Goal: Information Seeking & Learning: Learn about a topic

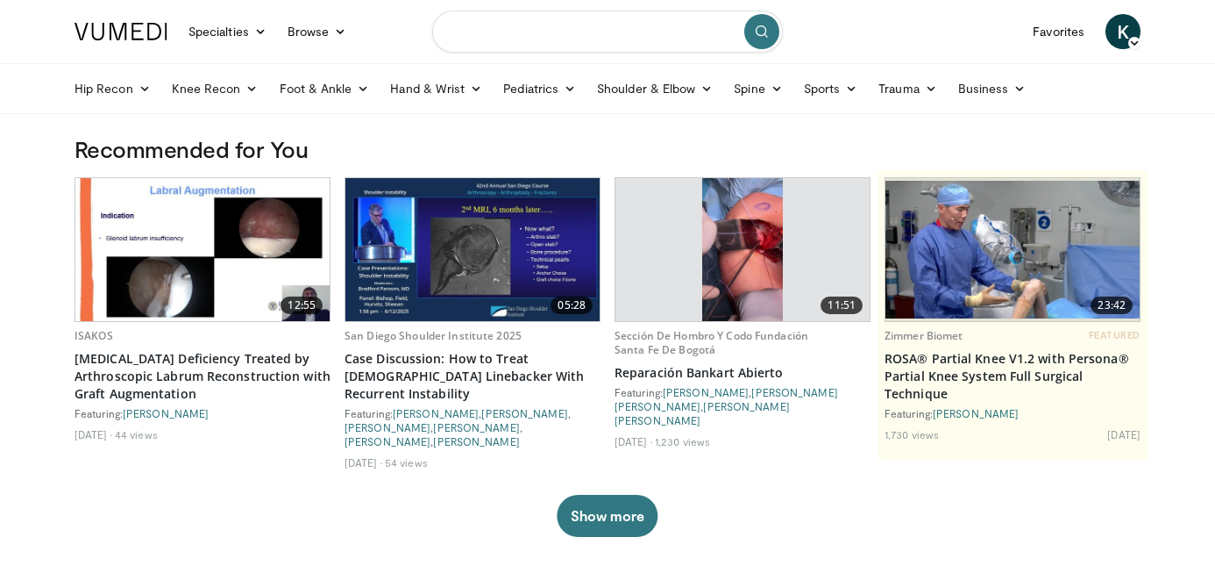
click at [542, 32] on input "Search topics, interventions" at bounding box center [607, 32] width 351 height 42
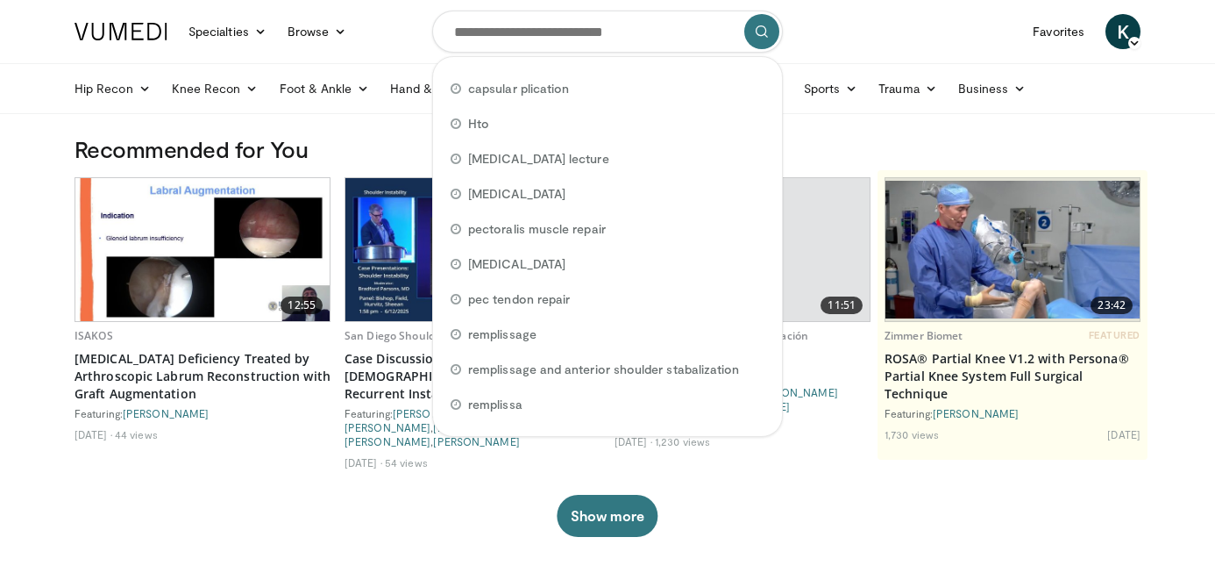
click at [830, 28] on nav "Specialties Adult & Family Medicine Allergy, Asthma, Immunology Anesthesiology …" at bounding box center [607, 31] width 1087 height 63
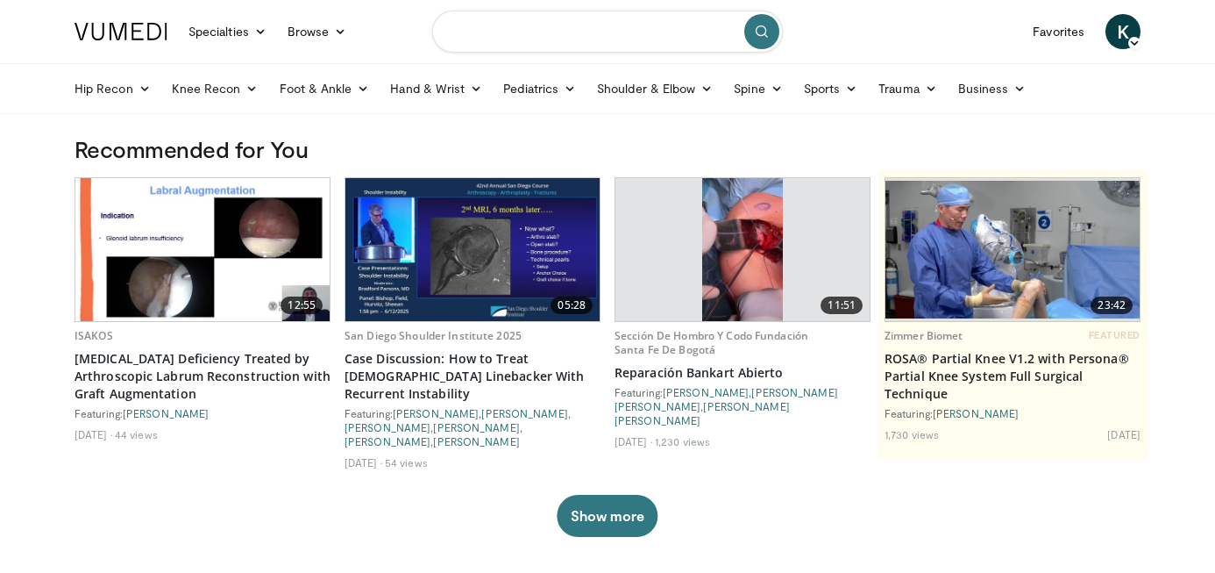
click at [612, 36] on input "Search topics, interventions" at bounding box center [607, 32] width 351 height 42
type input "**********"
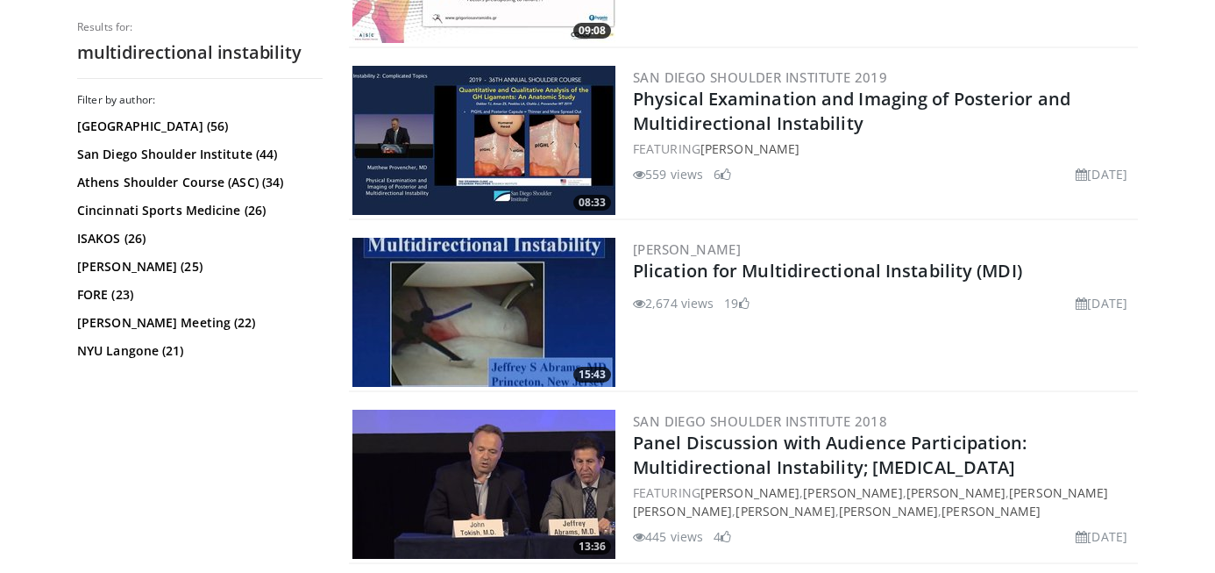
scroll to position [3159, 0]
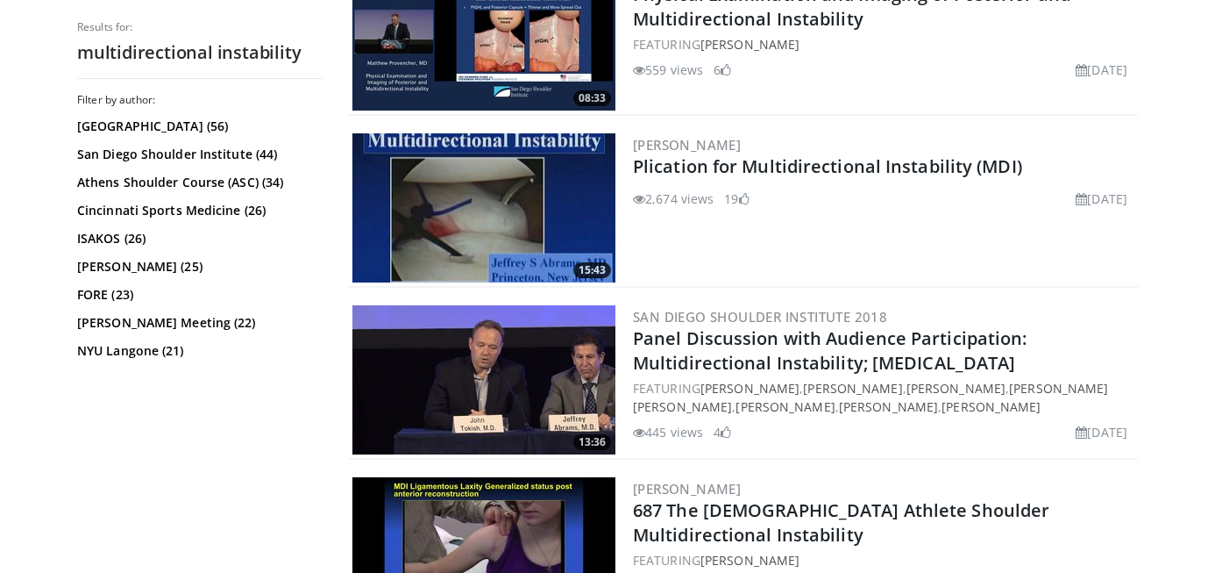
click at [471, 224] on img at bounding box center [484, 207] width 263 height 149
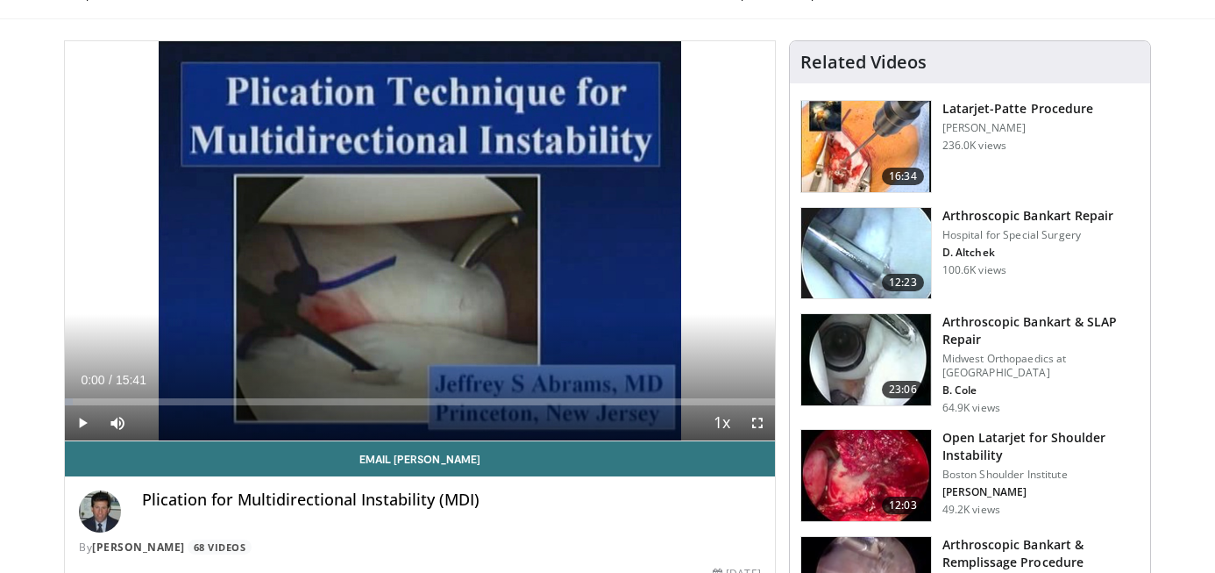
scroll to position [108, 0]
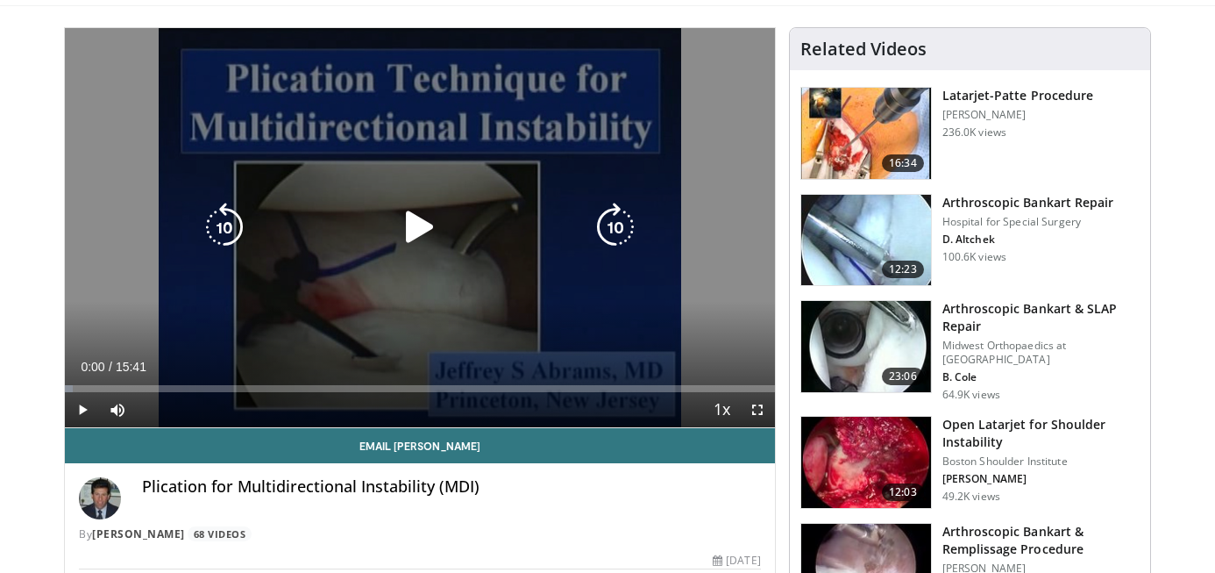
click at [427, 235] on icon "Video Player" at bounding box center [419, 227] width 49 height 49
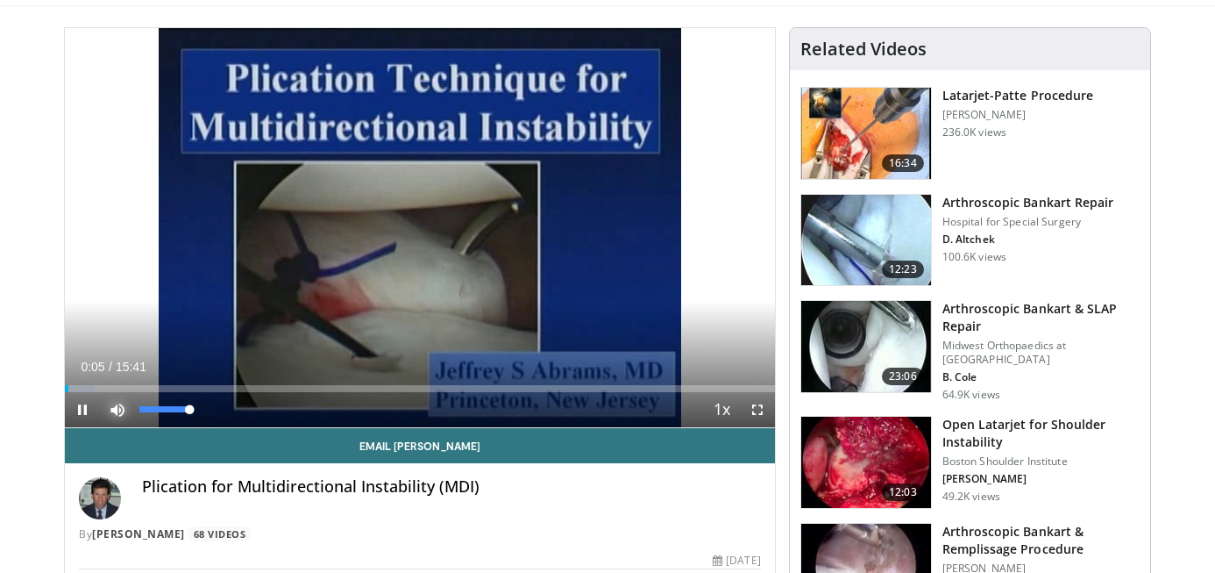
click at [117, 405] on span "Video Player" at bounding box center [117, 409] width 35 height 35
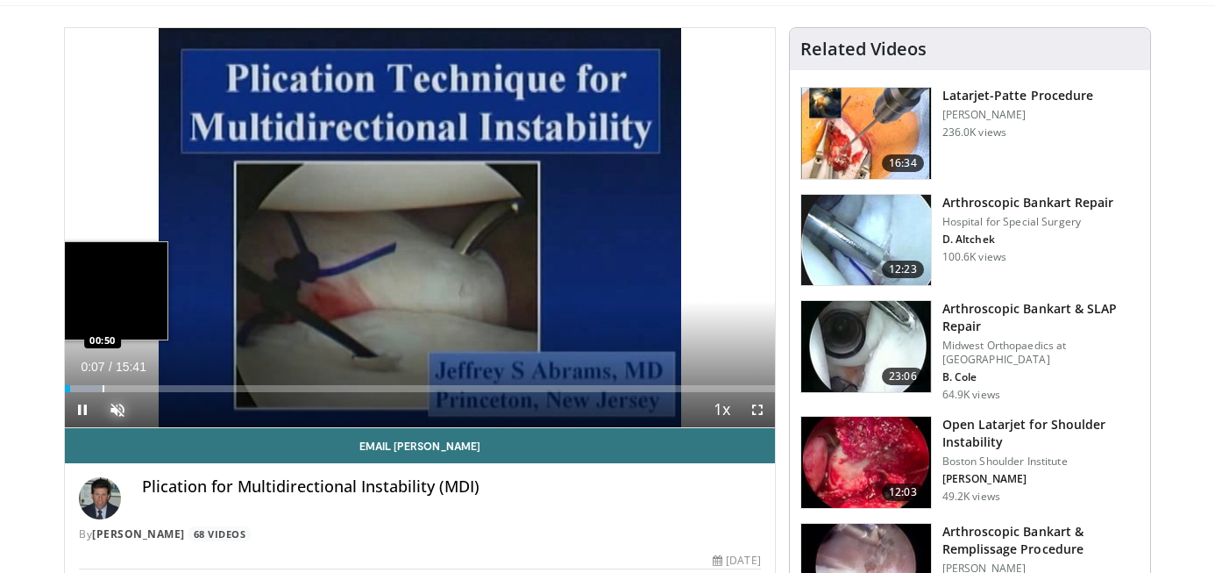
click at [103, 388] on div "Progress Bar" at bounding box center [104, 388] width 2 height 7
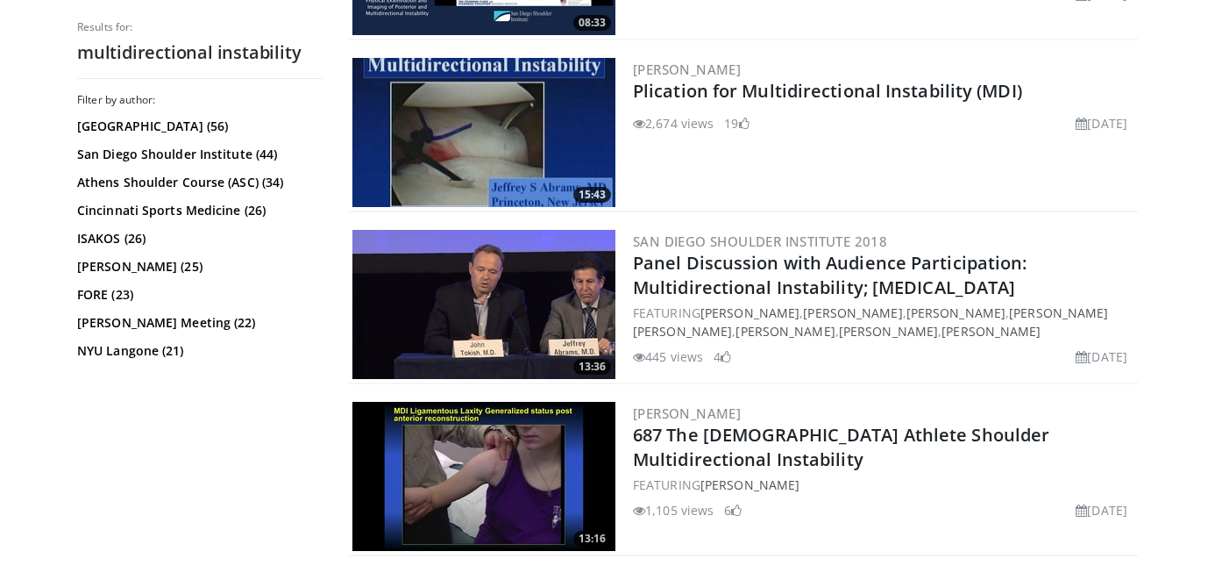
scroll to position [3234, 0]
click at [458, 309] on img at bounding box center [484, 304] width 263 height 149
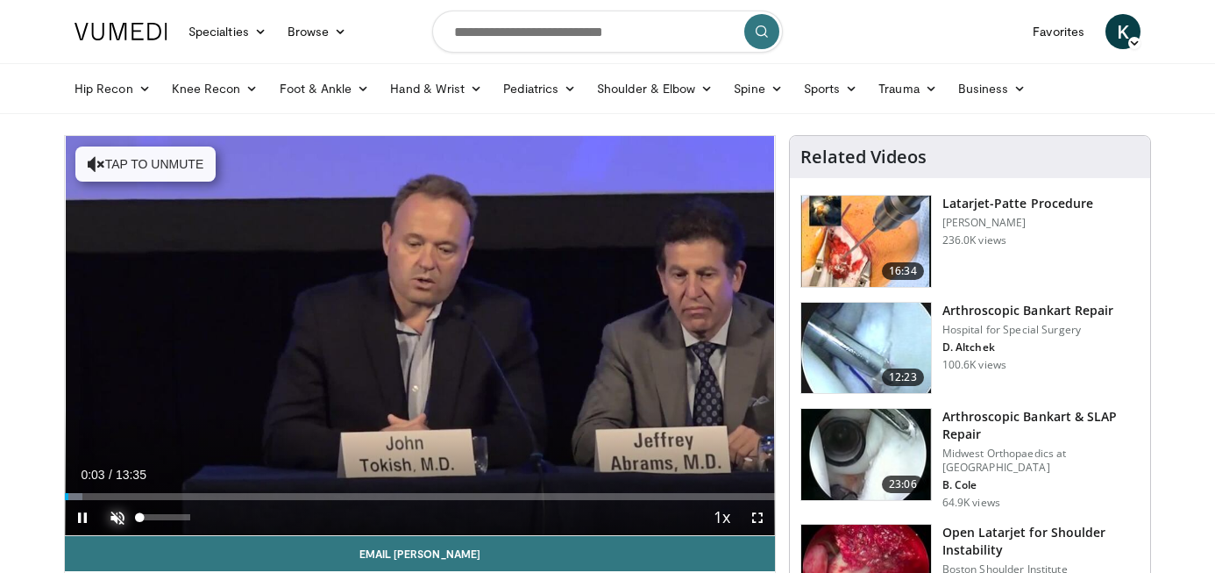
click at [116, 520] on span "Video Player" at bounding box center [117, 517] width 35 height 35
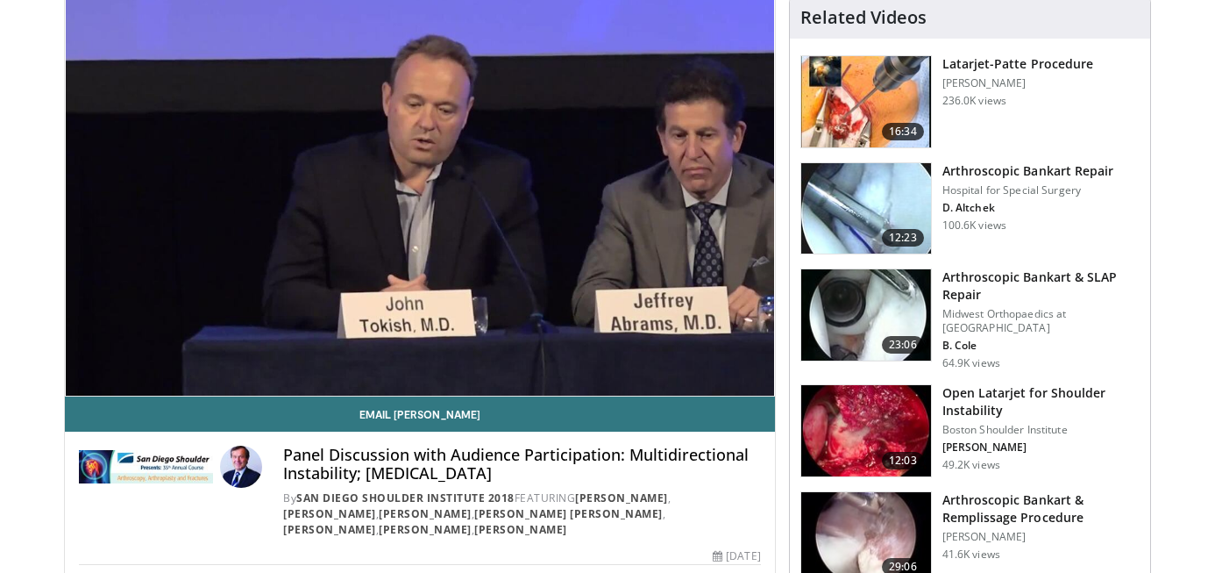
scroll to position [152, 0]
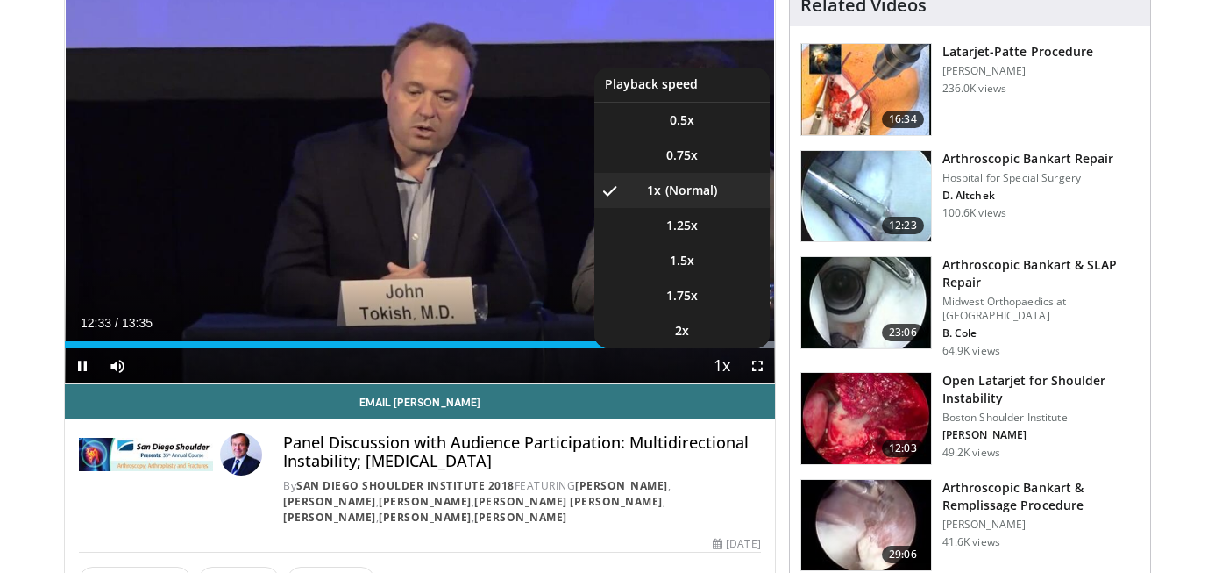
click at [729, 370] on span "Video Player" at bounding box center [722, 366] width 25 height 35
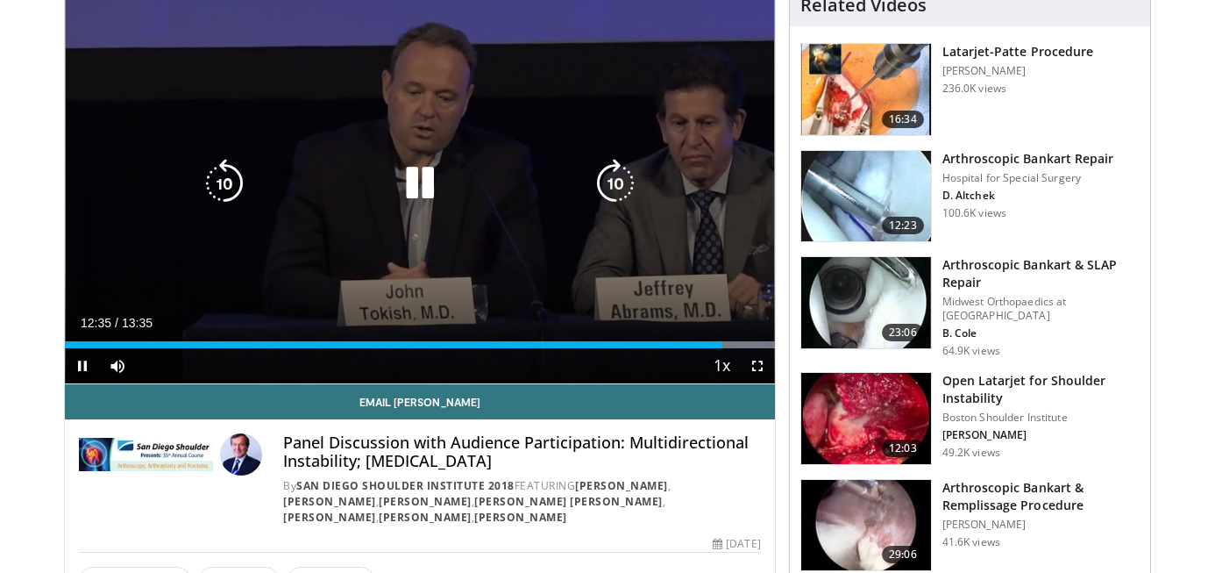
click at [699, 320] on div "Current Time 12:35 / Duration 13:35" at bounding box center [420, 323] width 710 height 16
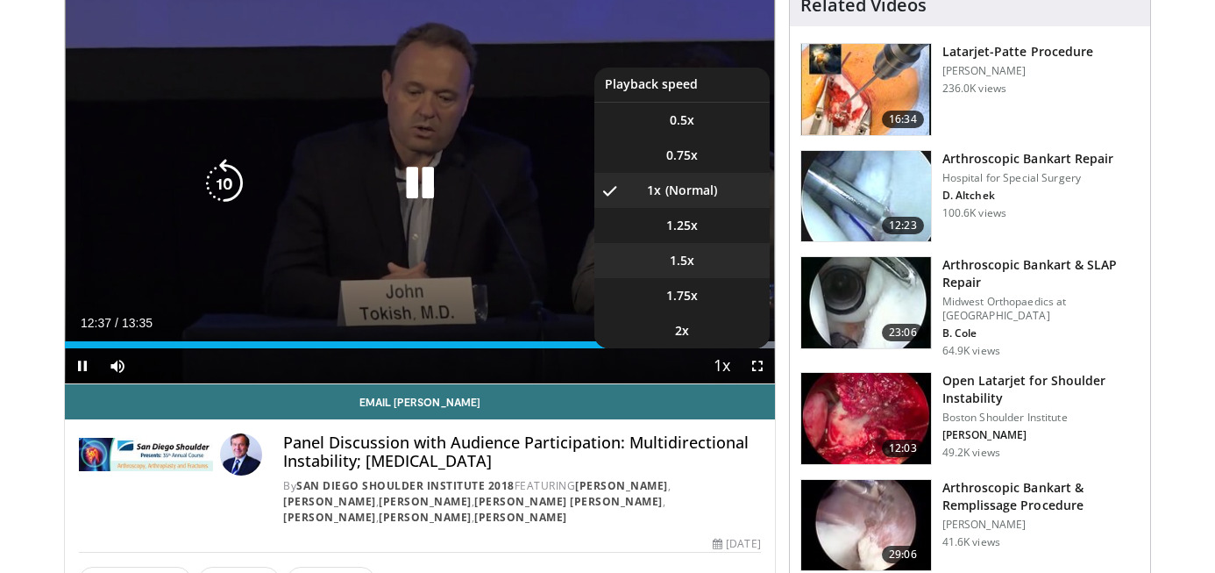
click at [695, 256] on li "1.5x" at bounding box center [682, 260] width 175 height 35
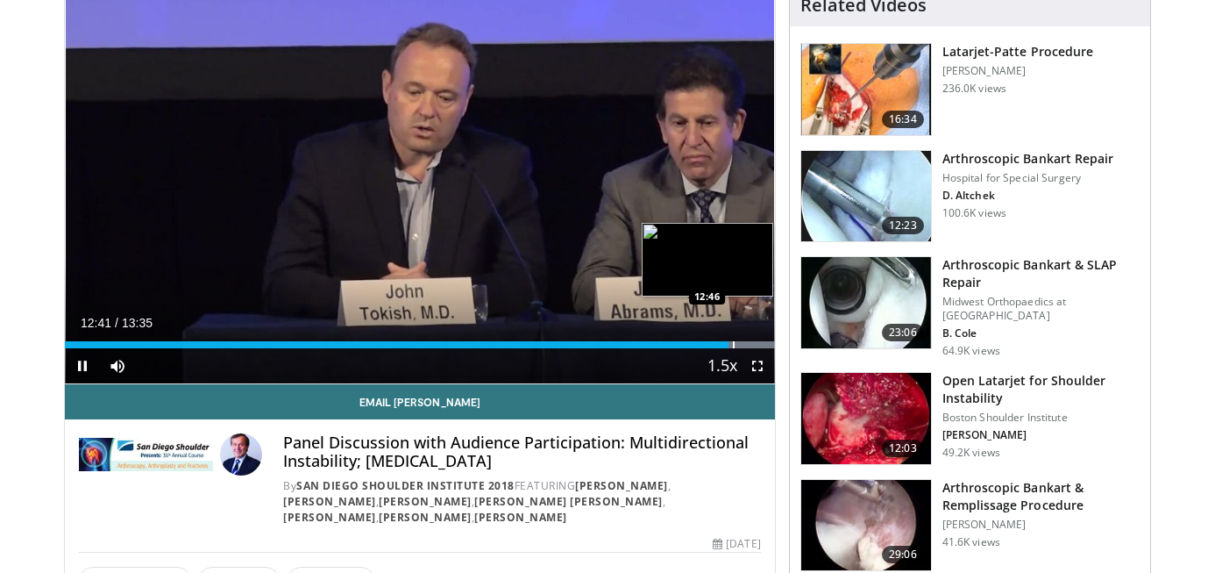
click at [733, 342] on div "Progress Bar" at bounding box center [734, 344] width 2 height 7
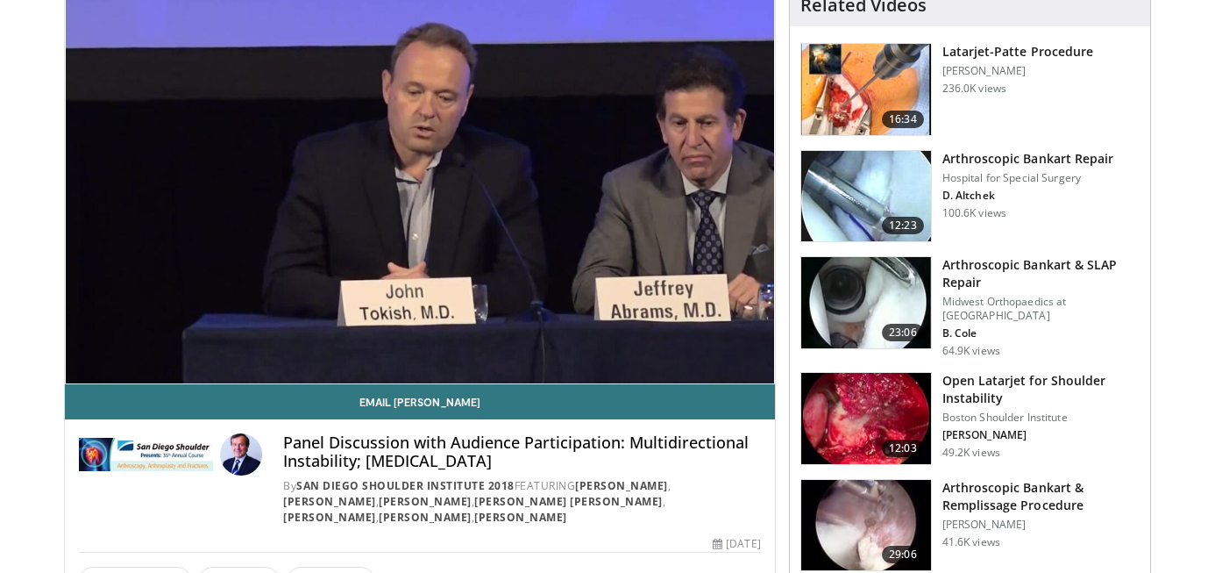
click at [741, 343] on video-js "**********" at bounding box center [420, 184] width 710 height 400
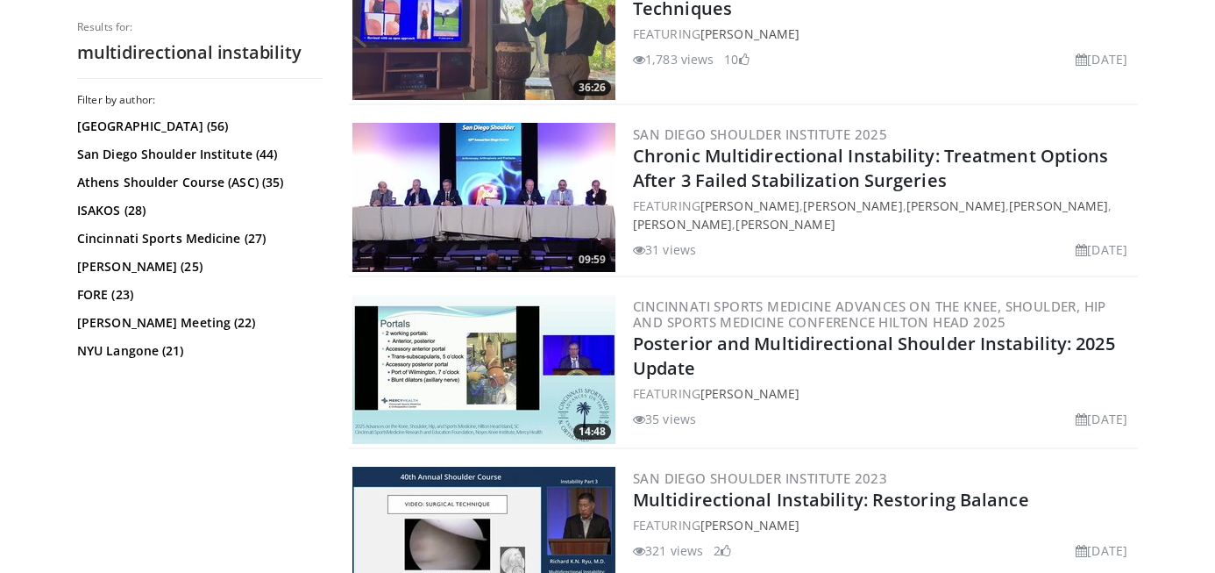
scroll to position [834, 0]
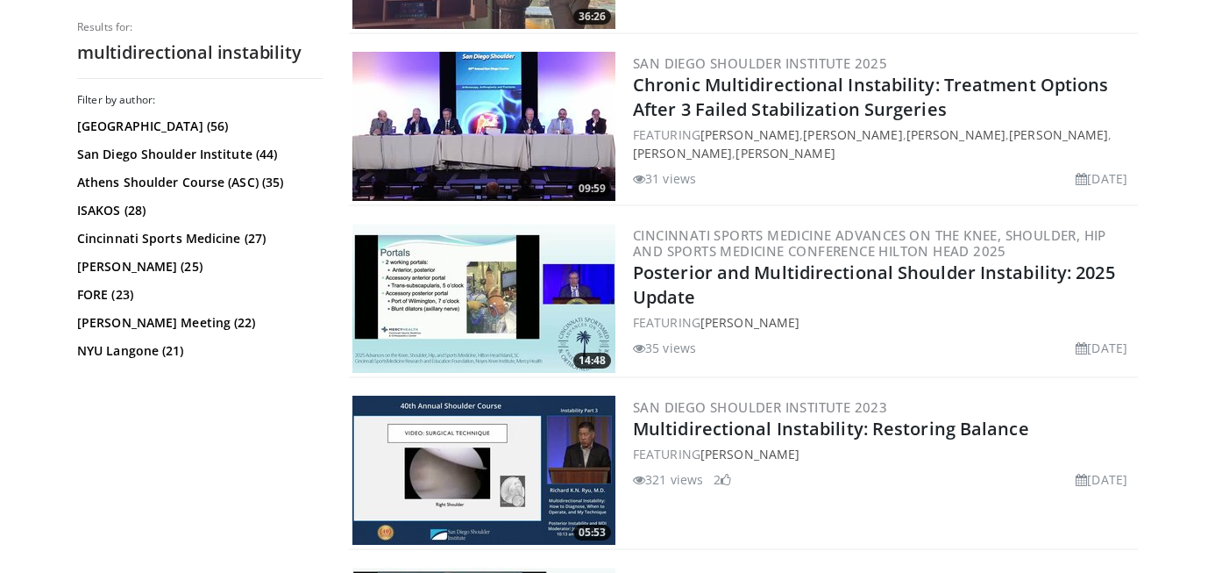
click at [513, 325] on img at bounding box center [484, 298] width 263 height 149
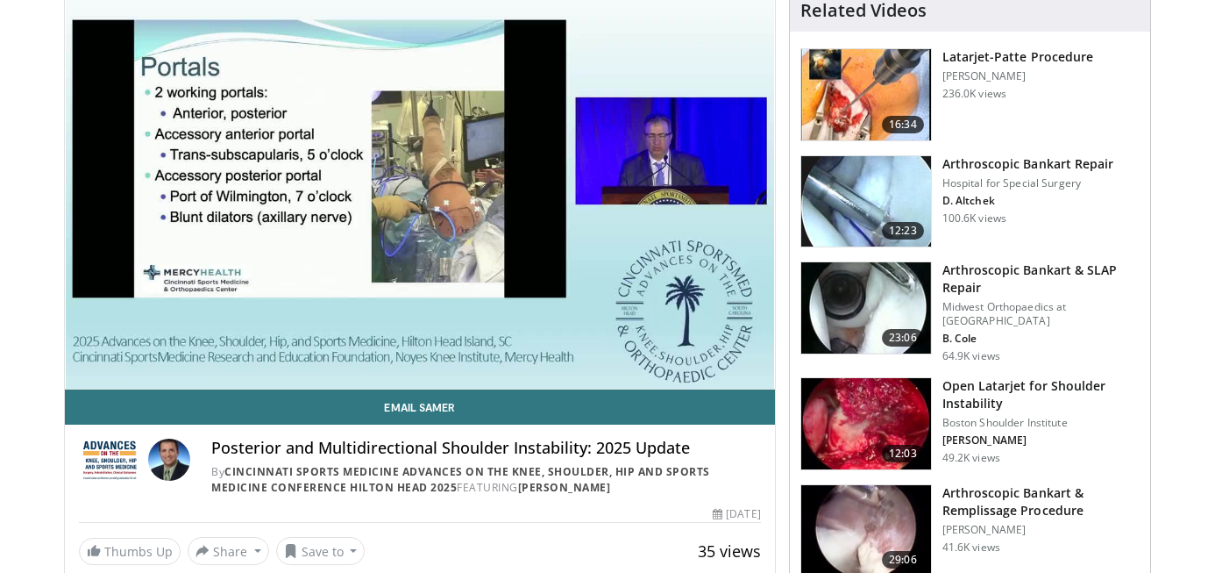
scroll to position [146, 0]
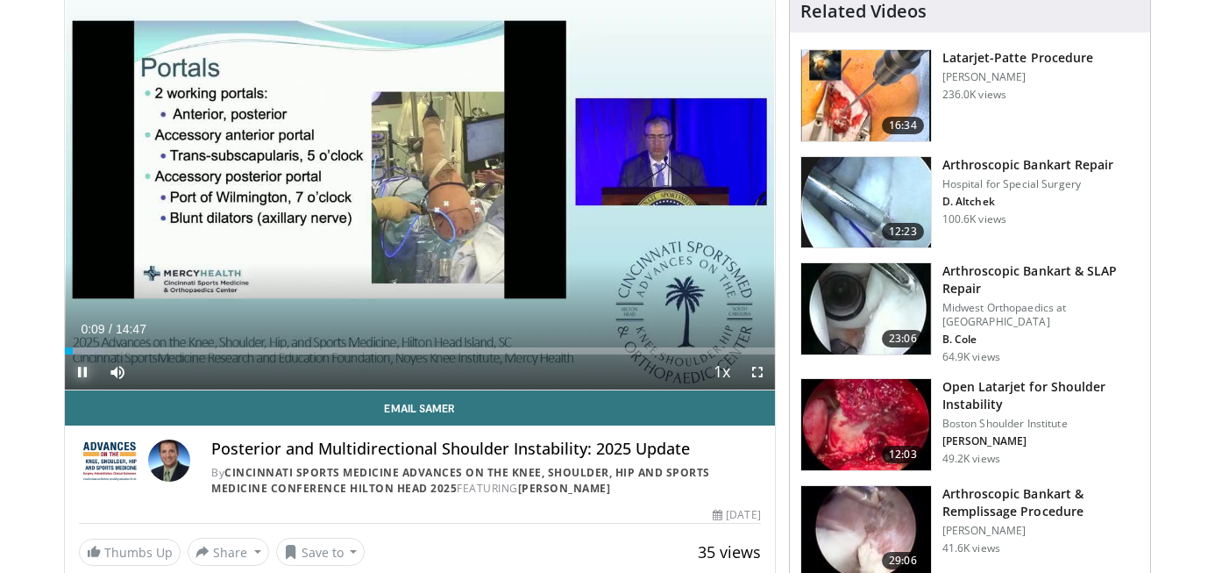
click at [86, 376] on span "Video Player" at bounding box center [82, 371] width 35 height 35
click at [87, 373] on span "Video Player" at bounding box center [82, 371] width 35 height 35
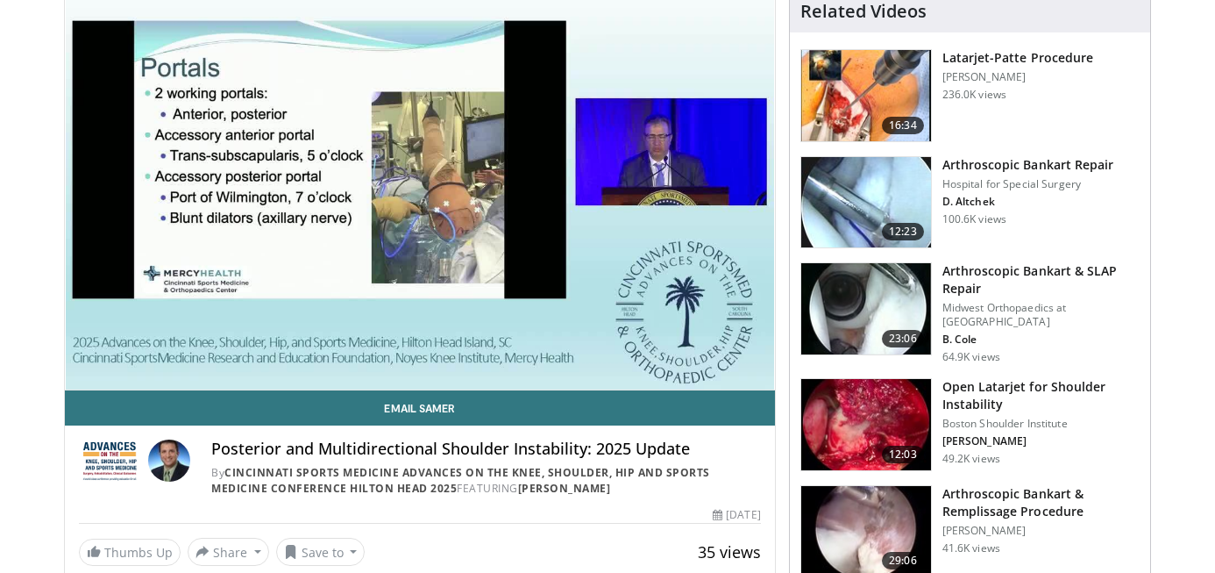
click at [87, 373] on video-js "**********" at bounding box center [420, 190] width 710 height 400
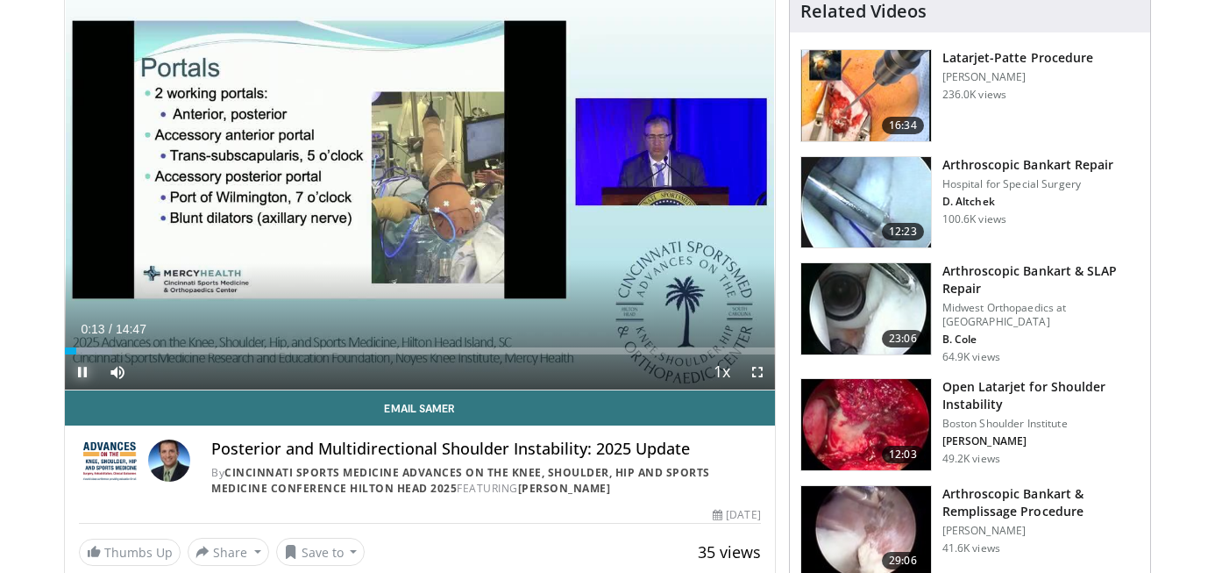
click at [77, 377] on span "Video Player" at bounding box center [82, 371] width 35 height 35
